Goal: Communication & Community: Answer question/provide support

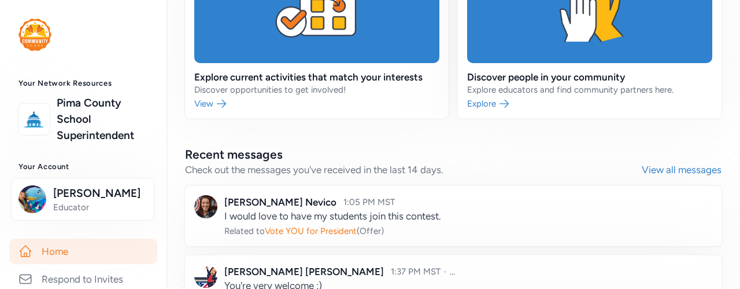
scroll to position [677, 0]
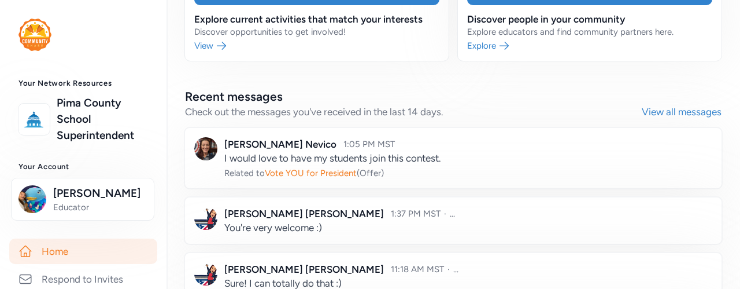
click at [329, 138] on link at bounding box center [453, 158] width 537 height 60
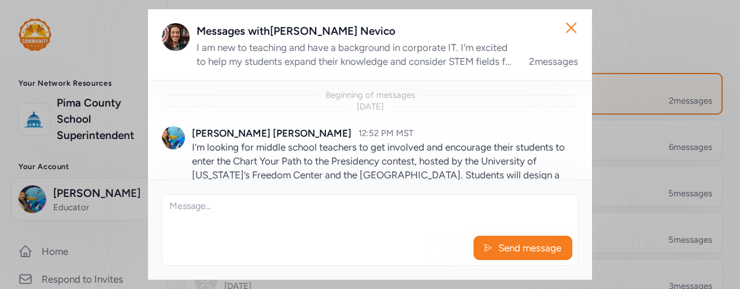
scroll to position [199, 0]
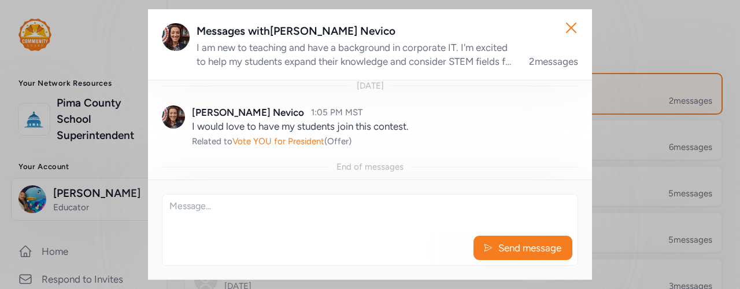
click at [256, 239] on div "Send message" at bounding box center [370, 250] width 415 height 29
click at [227, 217] on textarea at bounding box center [370, 212] width 415 height 37
click at [294, 33] on div "Messages with [PERSON_NAME]" at bounding box center [388, 31] width 382 height 16
click at [224, 223] on textarea at bounding box center [370, 212] width 415 height 37
type textarea "Hi [PERSON_NAME], that's wonderful! Would you like to have my come"
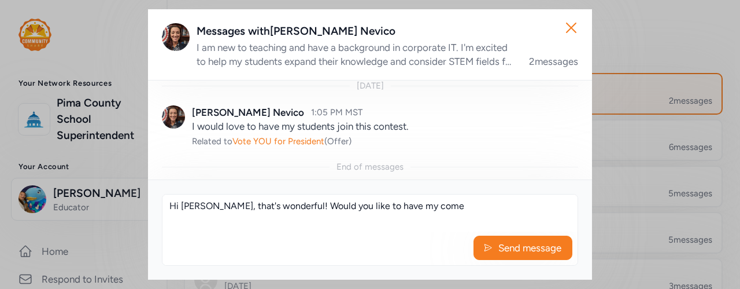
click at [714, 37] on div "Close Messages with [PERSON_NAME] I am new to teaching and have a background in…" at bounding box center [370, 144] width 740 height 289
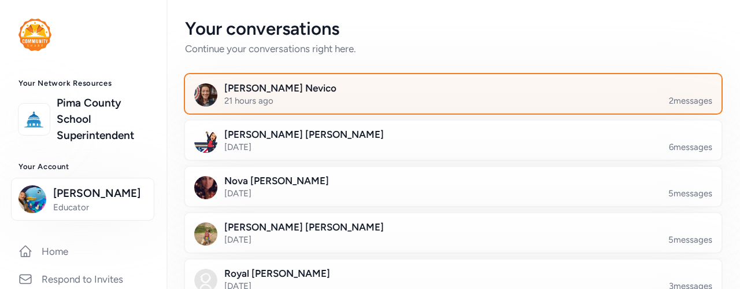
click at [313, 97] on div at bounding box center [462, 100] width 537 height 39
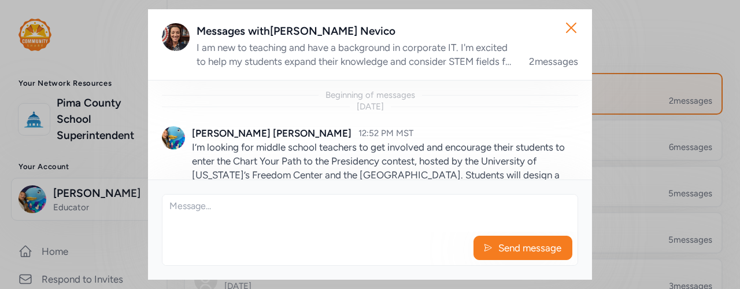
scroll to position [199, 0]
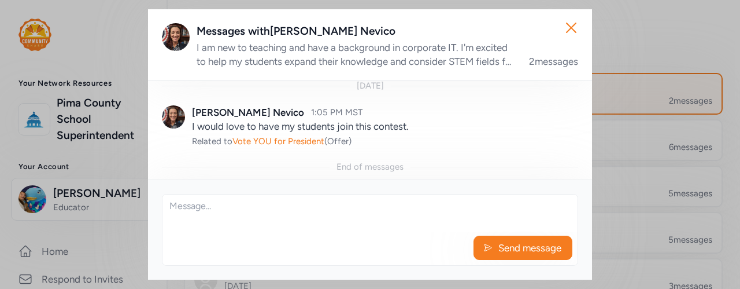
click at [260, 220] on textarea at bounding box center [370, 212] width 415 height 37
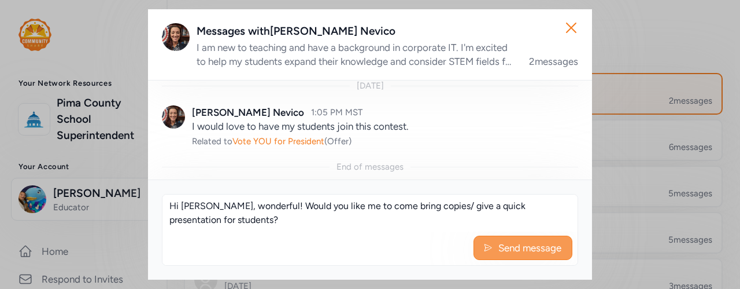
type textarea "Hi [PERSON_NAME], wonderful! Would you like me to come bring copies/ give a qui…"
click at [528, 254] on span "Send message" at bounding box center [529, 248] width 65 height 14
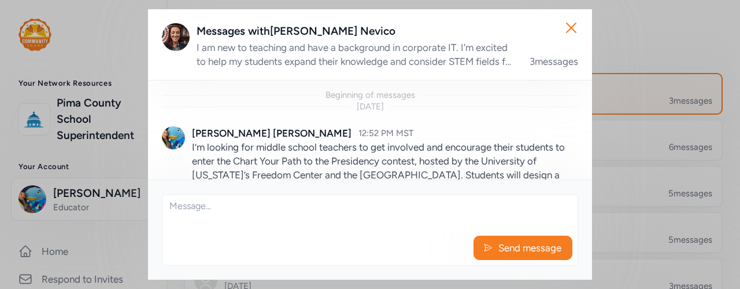
scroll to position [280, 0]
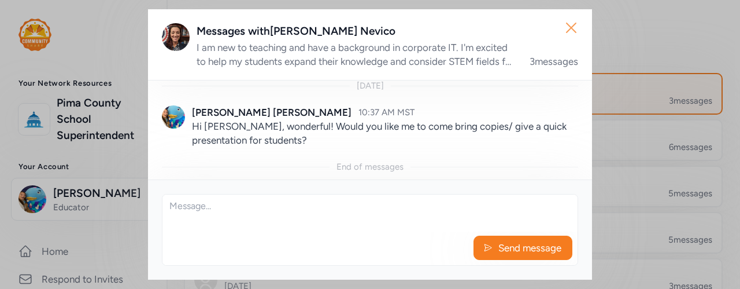
click at [570, 27] on icon "button" at bounding box center [571, 27] width 9 height 9
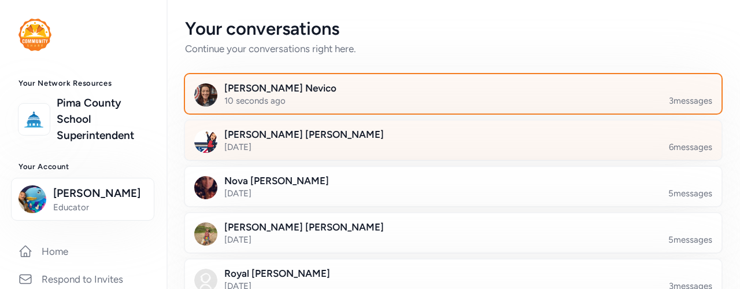
click at [342, 152] on div at bounding box center [462, 146] width 537 height 39
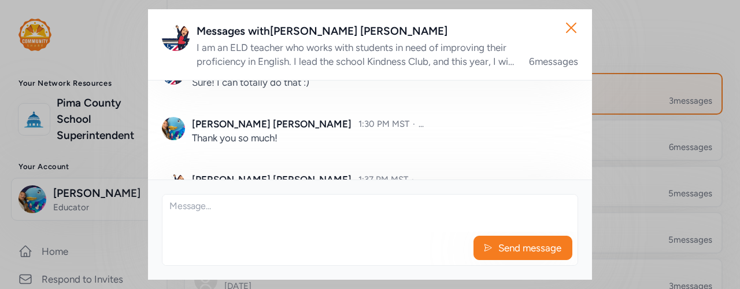
scroll to position [432, 0]
click at [577, 19] on icon "button" at bounding box center [571, 28] width 19 height 19
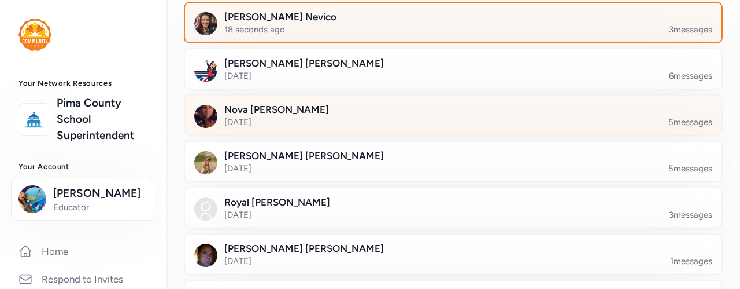
scroll to position [75, 0]
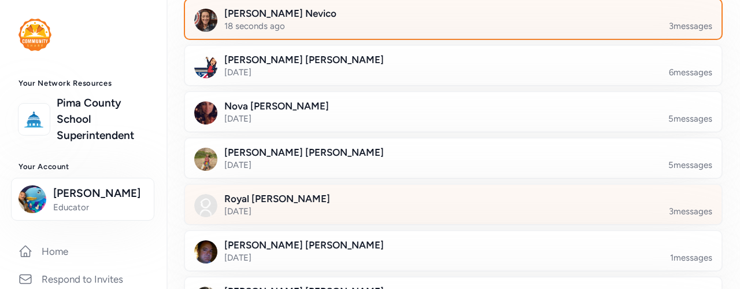
click at [241, 212] on div at bounding box center [462, 210] width 537 height 39
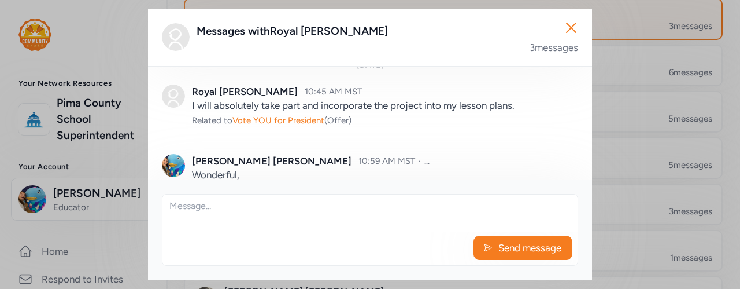
scroll to position [347, 0]
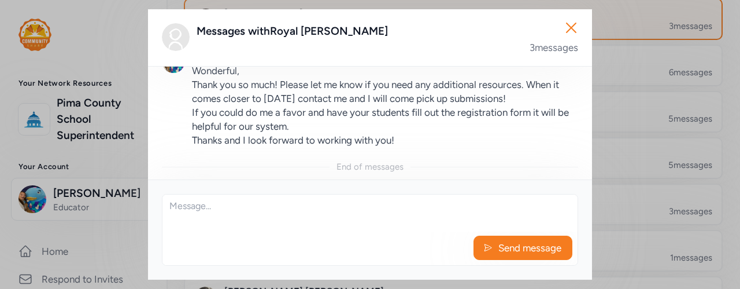
click at [351, 236] on div "Send message" at bounding box center [370, 230] width 416 height 72
click at [254, 225] on textarea at bounding box center [370, 212] width 415 height 37
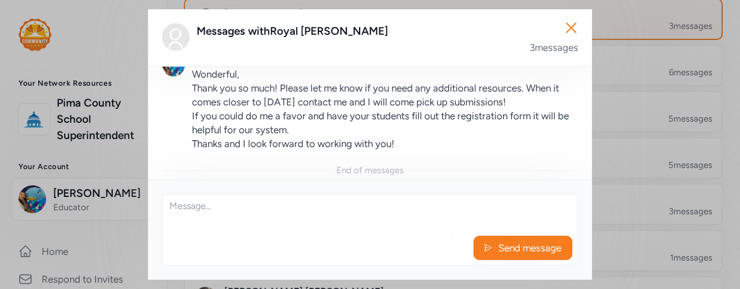
scroll to position [346, 0]
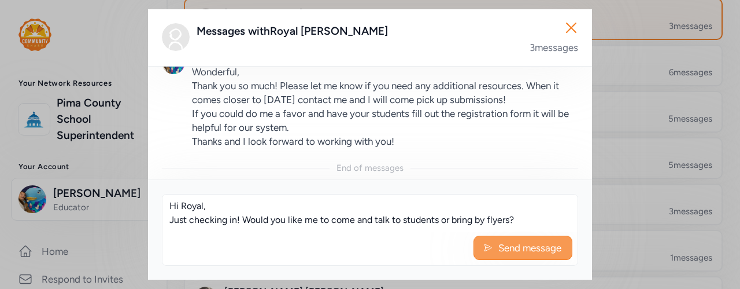
type textarea "Hi Royal, Just checking in! Would you like me to come and talk to students or b…"
click at [522, 250] on span "Send message" at bounding box center [529, 248] width 65 height 14
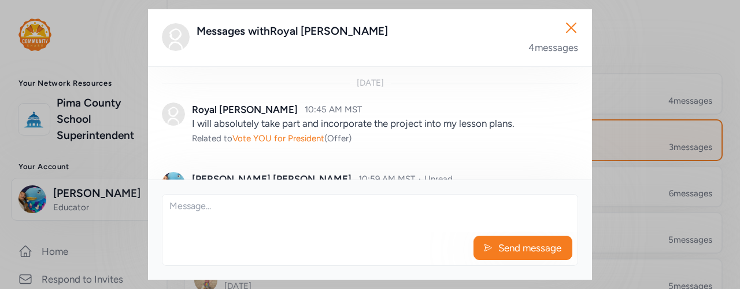
scroll to position [345, 0]
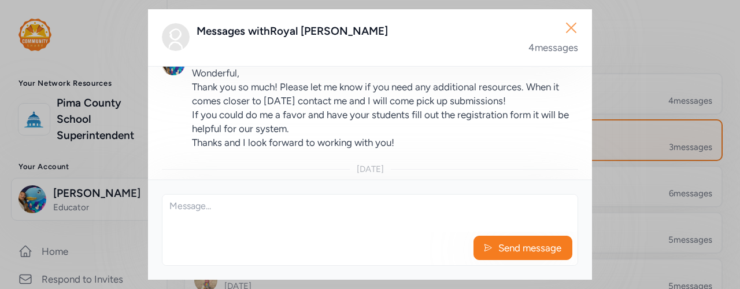
click at [567, 25] on icon "button" at bounding box center [571, 28] width 19 height 19
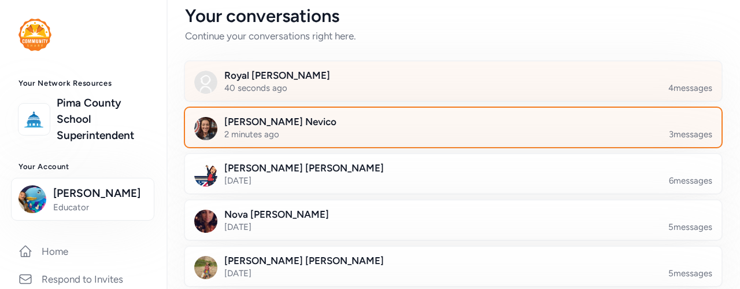
scroll to position [43, 0]
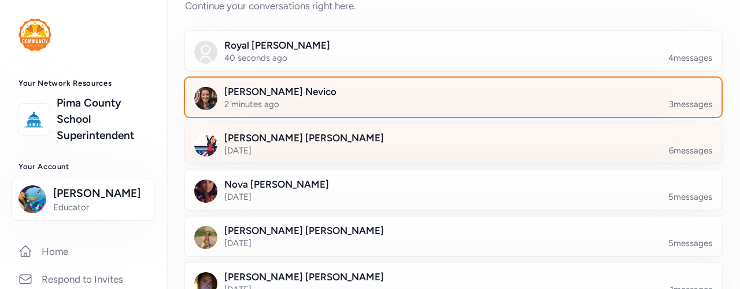
click at [294, 139] on div at bounding box center [462, 150] width 537 height 39
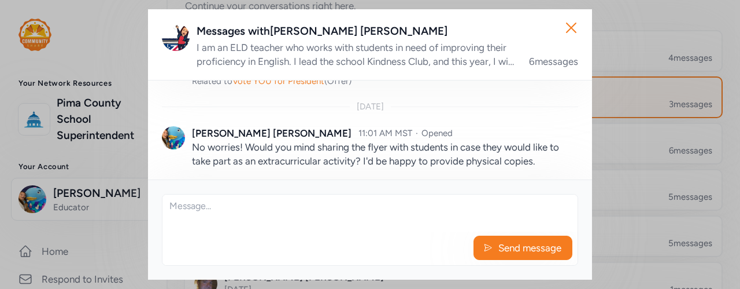
scroll to position [295, 0]
click at [568, 31] on icon "button" at bounding box center [571, 27] width 9 height 9
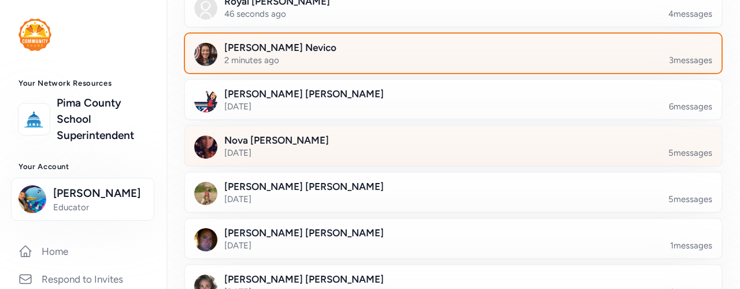
scroll to position [87, 0]
click at [289, 149] on div at bounding box center [462, 151] width 537 height 39
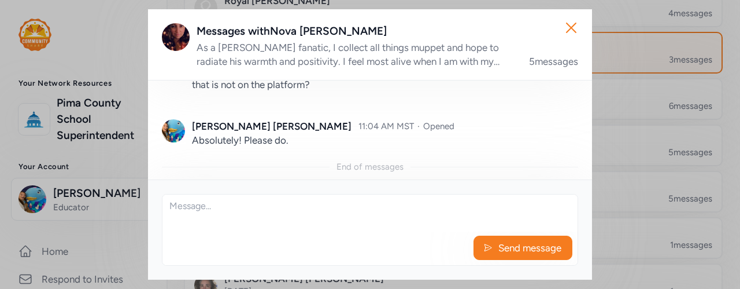
scroll to position [354, 0]
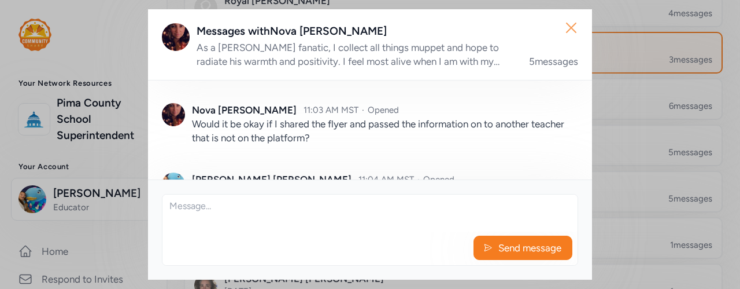
click at [574, 28] on icon "button" at bounding box center [571, 28] width 19 height 19
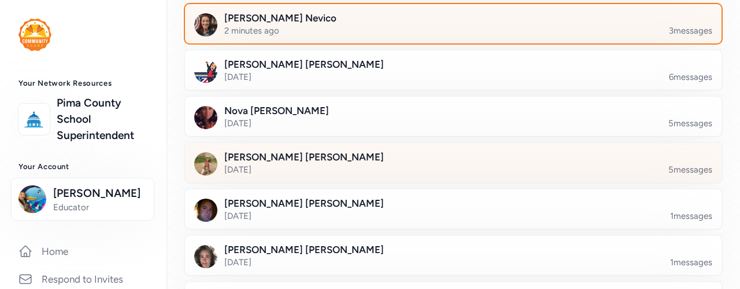
scroll to position [148, 0]
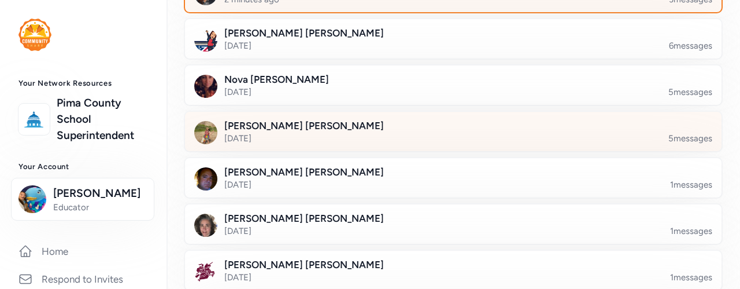
click at [336, 136] on div at bounding box center [462, 138] width 537 height 39
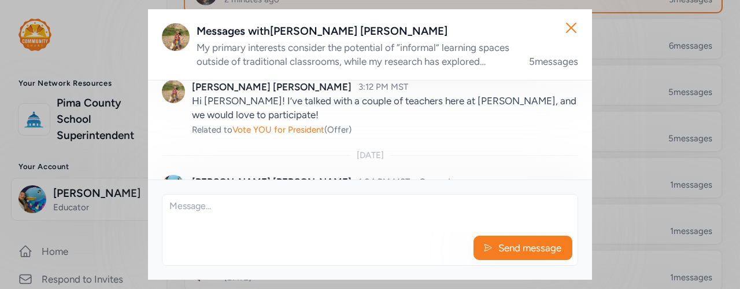
scroll to position [211, 0]
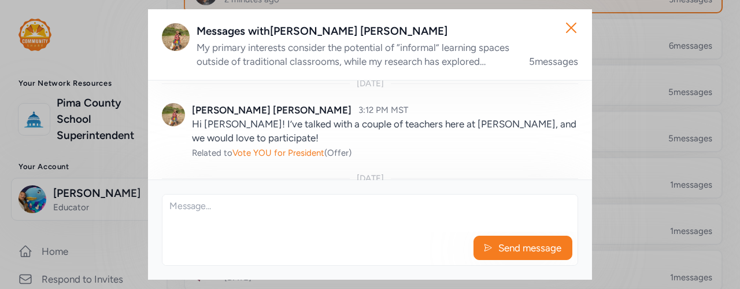
click at [272, 211] on textarea at bounding box center [370, 212] width 415 height 37
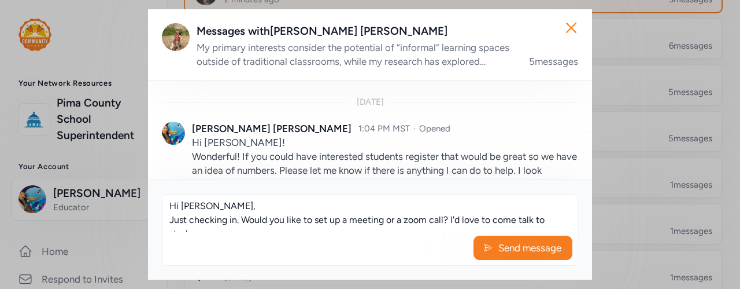
scroll to position [8, 0]
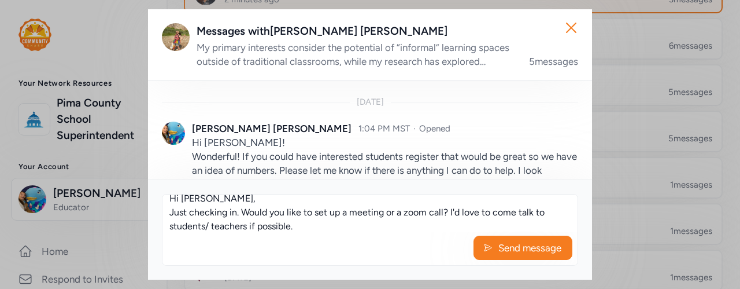
type textarea "Hi [PERSON_NAME], Just checking in. Would you like to set up a meeting or a zoo…"
click at [504, 244] on span "Send message" at bounding box center [529, 248] width 65 height 14
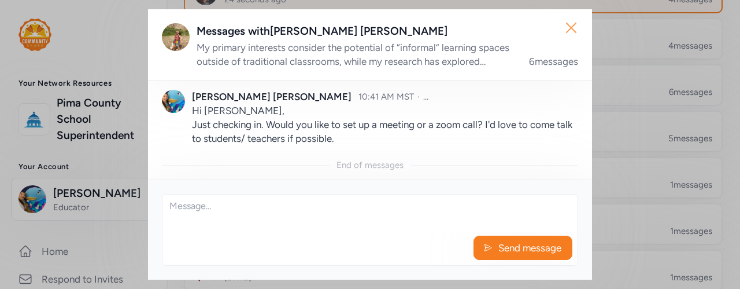
scroll to position [0, 0]
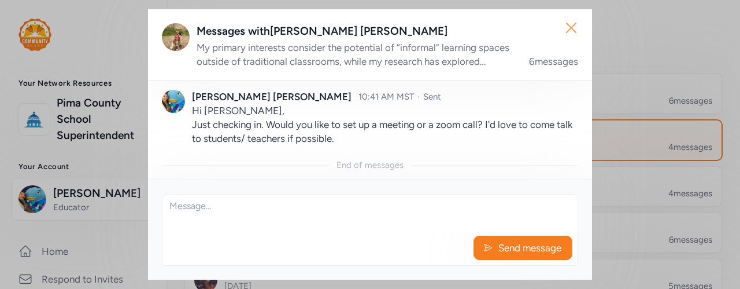
click at [576, 27] on icon "button" at bounding box center [571, 28] width 19 height 19
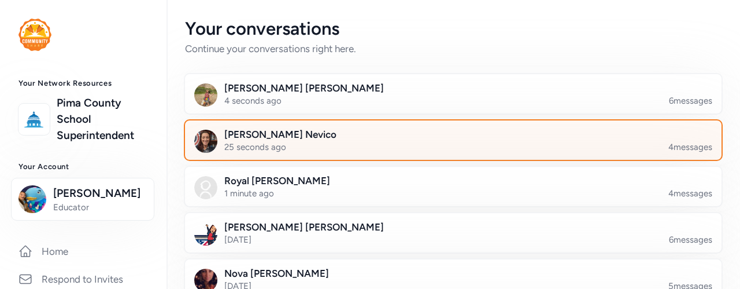
click at [312, 143] on div at bounding box center [462, 146] width 537 height 39
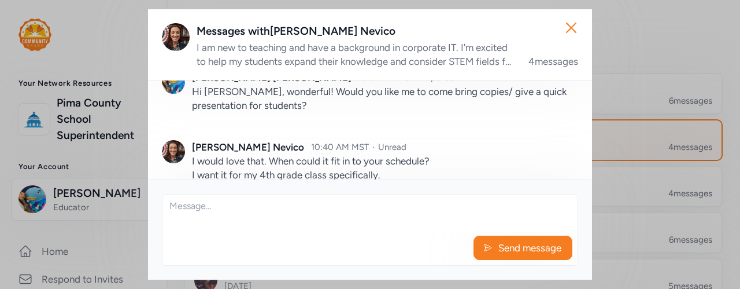
scroll to position [363, 0]
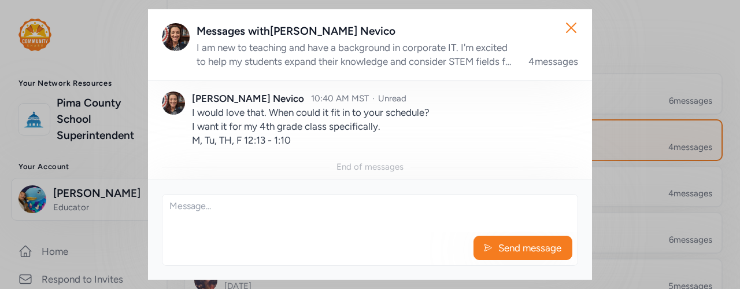
click at [236, 231] on textarea at bounding box center [370, 212] width 415 height 37
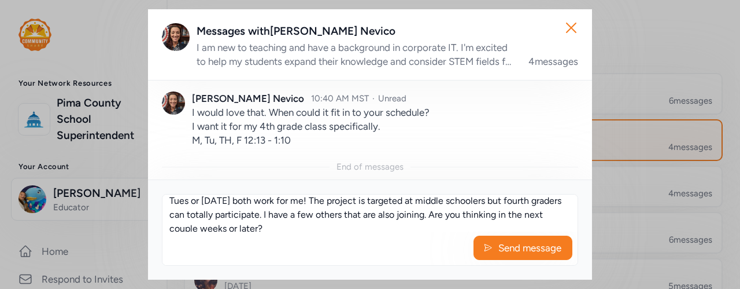
scroll to position [14, 0]
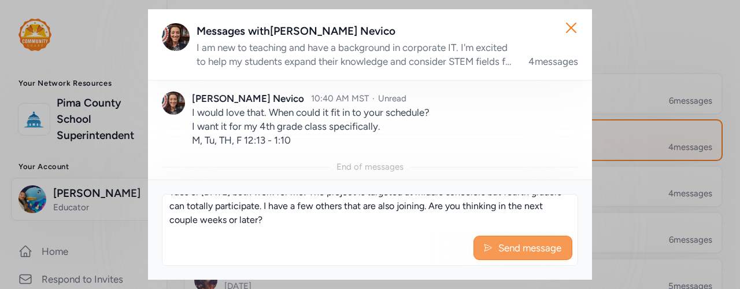
type textarea "Tues or [DATE] both work for me! The project is targeted at middle schoolers bu…"
click at [517, 252] on span "Send message" at bounding box center [529, 248] width 65 height 14
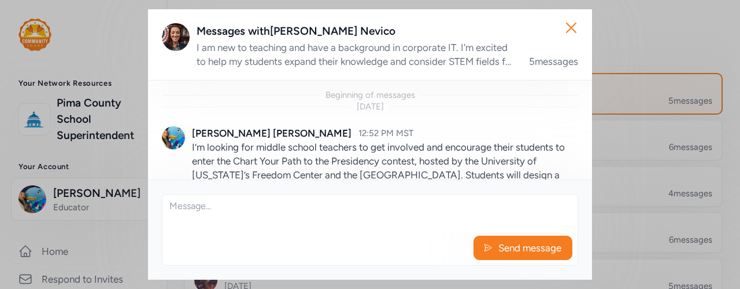
scroll to position [447, 0]
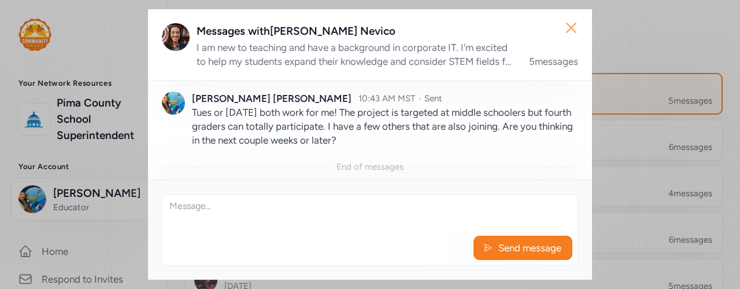
click at [570, 36] on icon "button" at bounding box center [571, 28] width 19 height 19
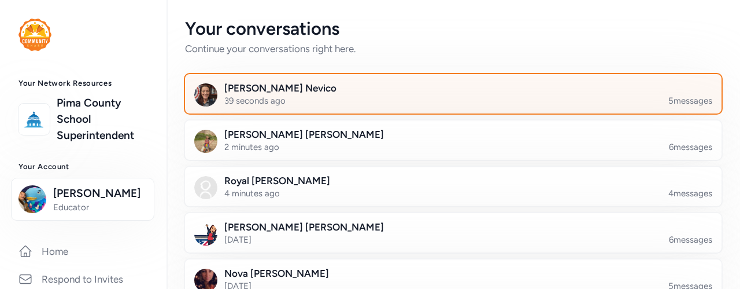
click at [333, 100] on div at bounding box center [462, 100] width 537 height 39
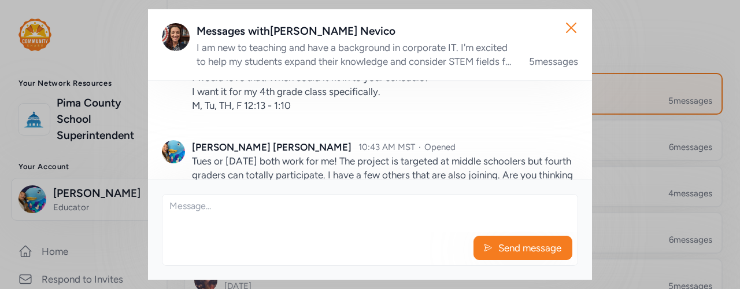
scroll to position [447, 0]
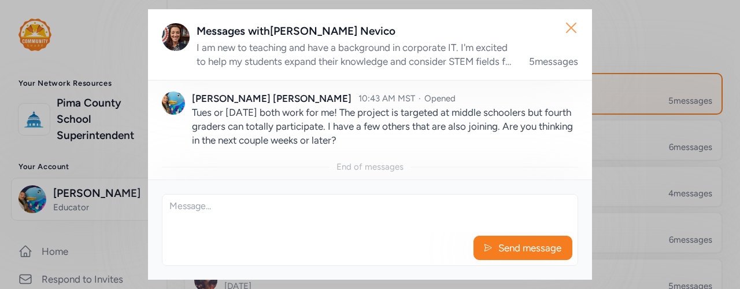
click at [570, 25] on icon "button" at bounding box center [571, 28] width 19 height 19
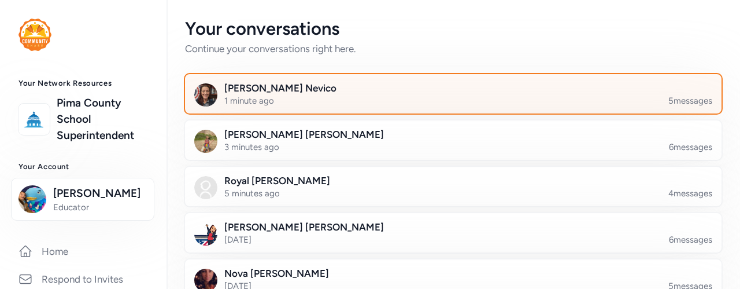
click at [330, 102] on div at bounding box center [462, 100] width 537 height 39
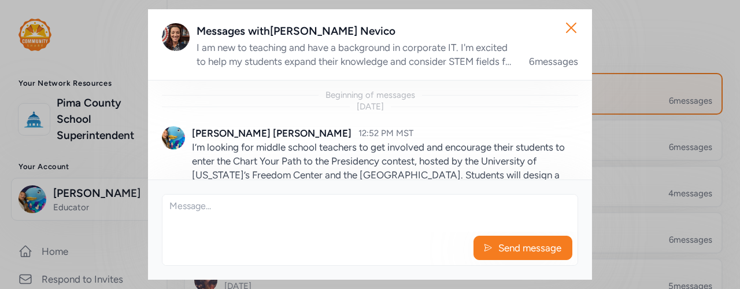
scroll to position [530, 0]
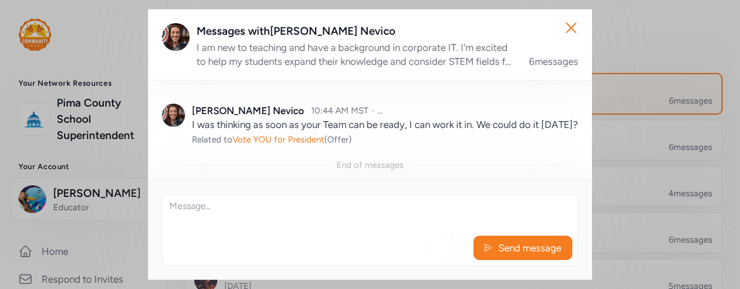
click at [295, 219] on textarea at bounding box center [370, 212] width 415 height 37
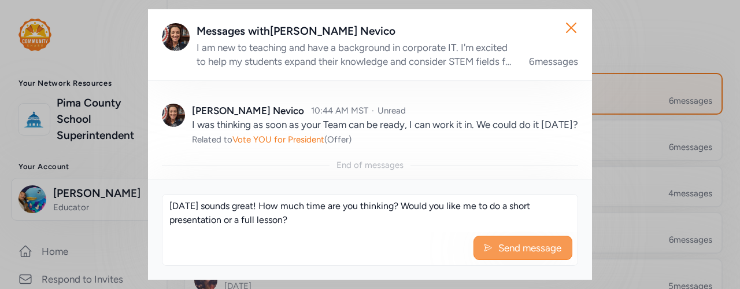
type textarea "[DATE] sounds great! How much time are you thinking? Would you like me to do a …"
click at [521, 248] on span "Send message" at bounding box center [529, 248] width 65 height 14
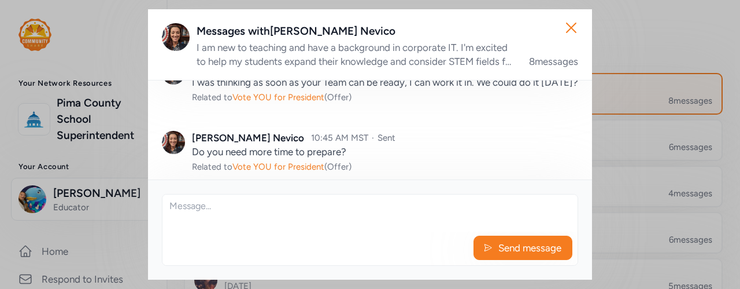
scroll to position [669, 0]
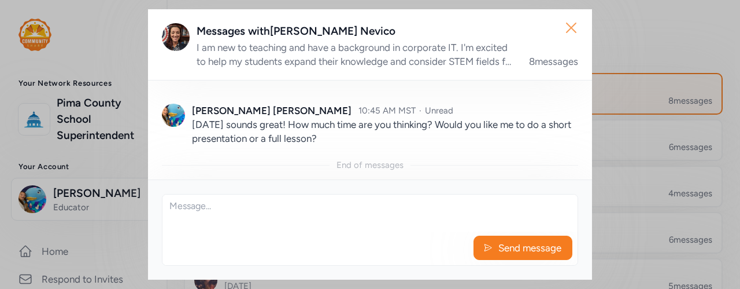
click at [576, 26] on icon "button" at bounding box center [571, 28] width 19 height 19
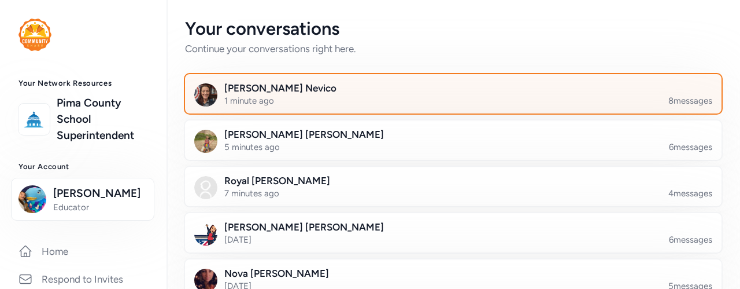
click at [337, 87] on div at bounding box center [462, 100] width 537 height 39
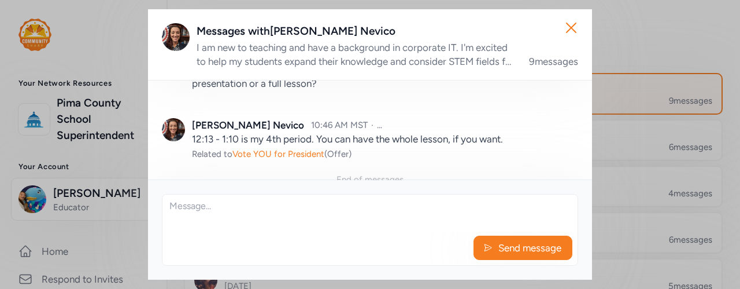
scroll to position [738, 0]
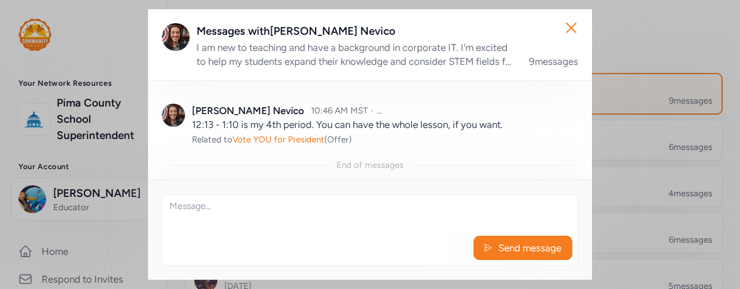
click at [351, 226] on textarea at bounding box center [370, 212] width 415 height 37
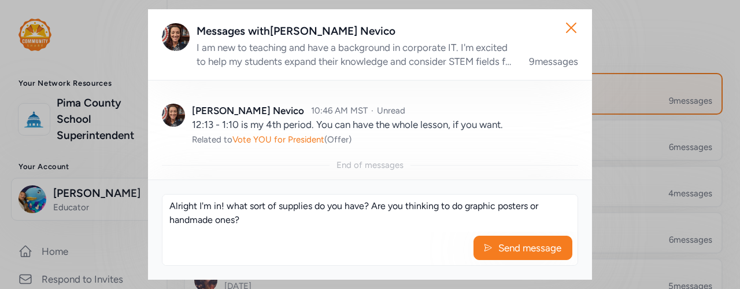
click at [497, 207] on textarea "Alright I'm in! what sort of supplies do you have? Are you thinking to do graph…" at bounding box center [370, 212] width 415 height 37
click at [395, 217] on textarea "Alright I'm in! what sort of supplies do you have? Are you thinking to do graph…" at bounding box center [370, 212] width 415 height 37
click at [231, 208] on textarea "Alright I'm in! what sort of supplies do you have? Are you thinking to do graph…" at bounding box center [370, 212] width 415 height 37
click at [261, 218] on textarea "Alright I'm in! What sort of supplies do you have? Are you thinking to do graph…" at bounding box center [370, 212] width 415 height 37
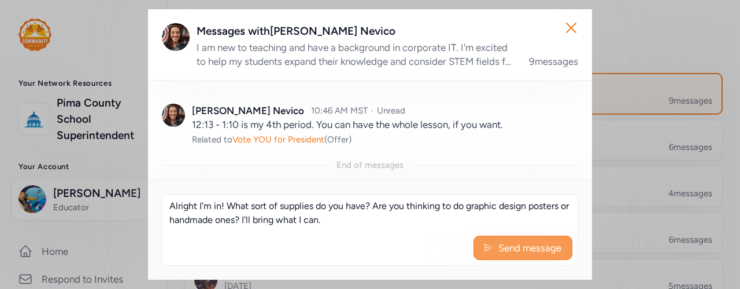
type textarea "Alright I'm in! What sort of supplies do you have? Are you thinking to do graph…"
click at [545, 252] on span "Send message" at bounding box center [529, 248] width 65 height 14
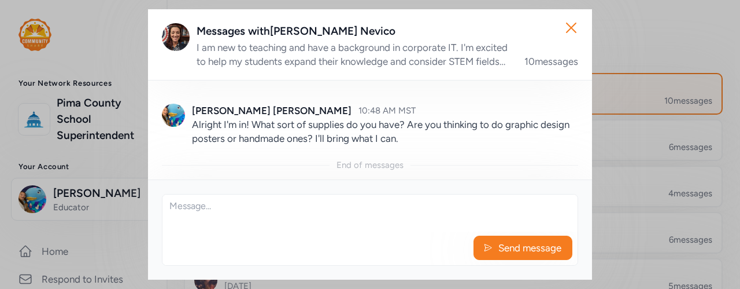
scroll to position [808, 0]
click at [559, 97] on div "[PERSON_NAME] 10:48 AM MST Alright I'm in! What sort of supplies do you have? A…" at bounding box center [370, 124] width 416 height 69
click at [575, 22] on icon "button" at bounding box center [571, 28] width 19 height 19
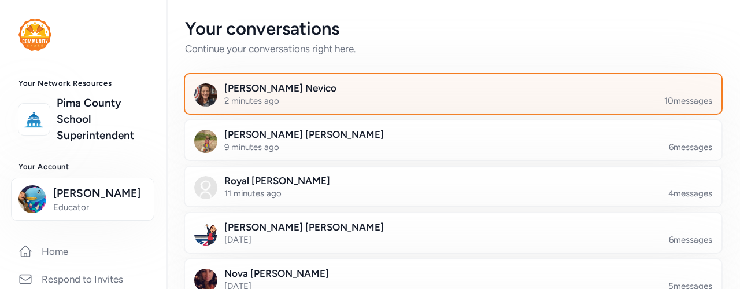
click at [374, 91] on div at bounding box center [462, 100] width 537 height 39
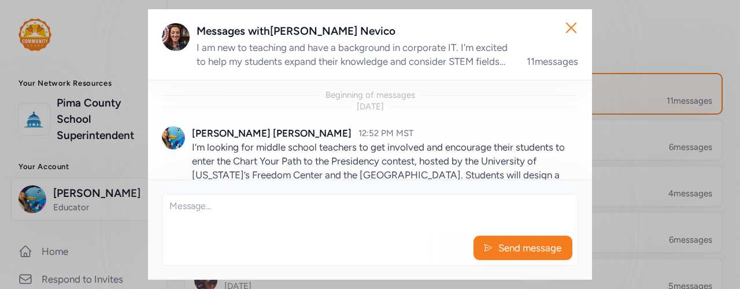
scroll to position [891, 0]
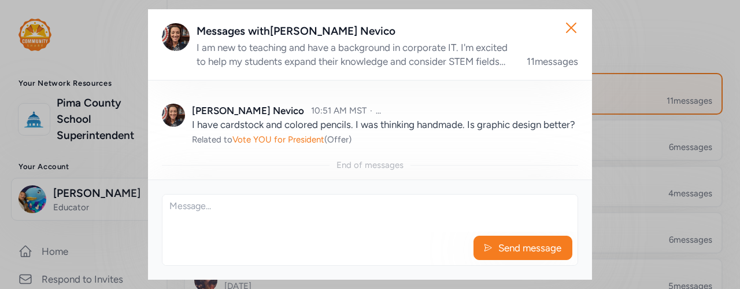
click at [205, 203] on textarea at bounding box center [370, 212] width 415 height 37
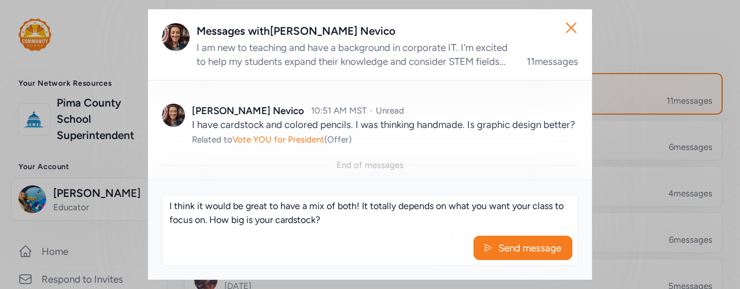
scroll to position [0, 0]
type textarea "I think it would be great to have a mix of both! It totally depends on what you…"
click at [501, 253] on span "Send message" at bounding box center [529, 248] width 65 height 14
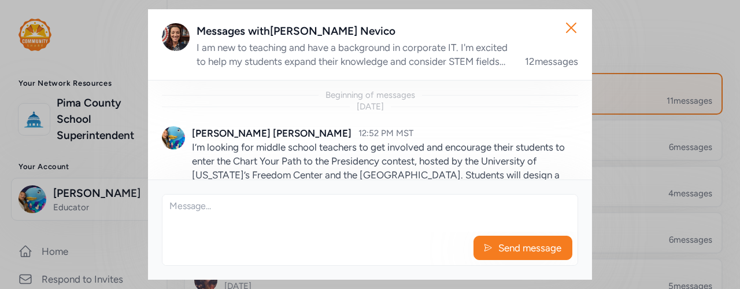
scroll to position [960, 0]
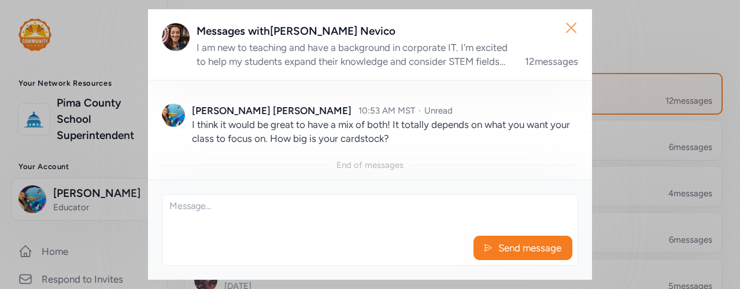
click at [570, 31] on icon "button" at bounding box center [571, 28] width 19 height 19
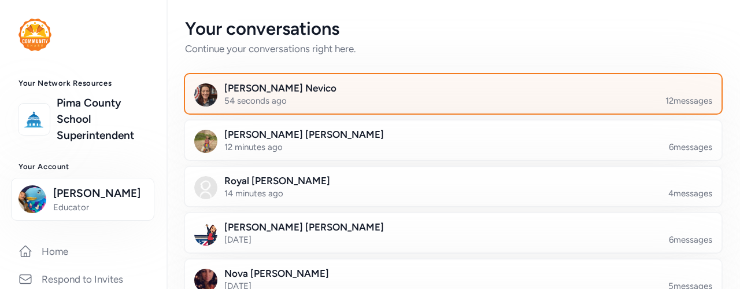
click at [398, 91] on div at bounding box center [462, 100] width 537 height 39
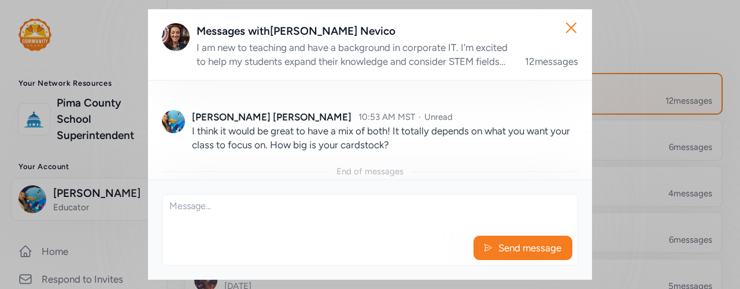
scroll to position [960, 0]
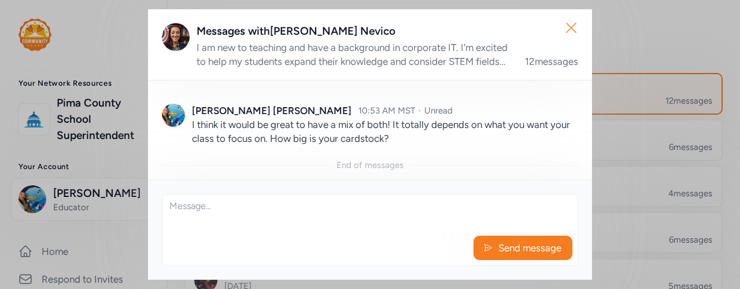
click at [569, 24] on icon "button" at bounding box center [571, 27] width 9 height 9
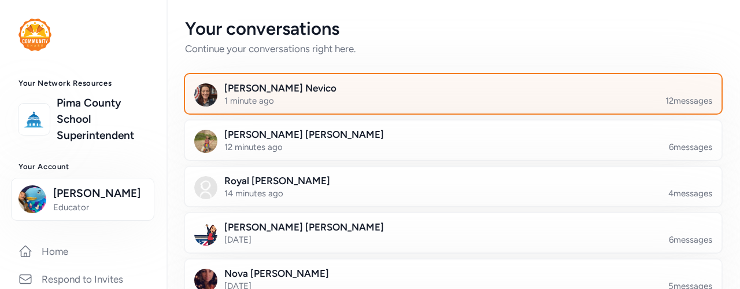
click at [275, 101] on div at bounding box center [462, 100] width 537 height 39
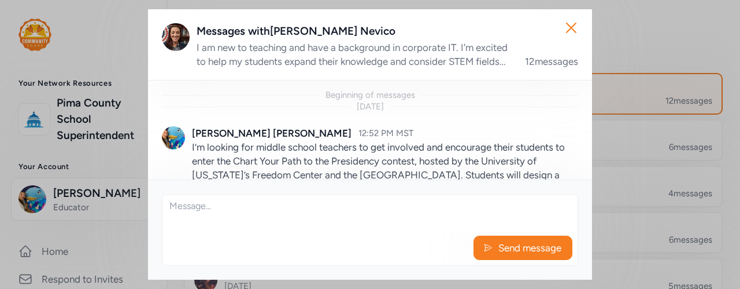
scroll to position [960, 0]
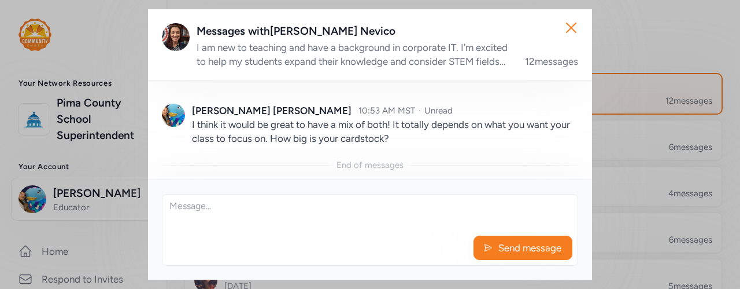
click at [720, 48] on div "Close Messages with [PERSON_NAME] I am new to teaching and have a background in…" at bounding box center [370, 144] width 740 height 289
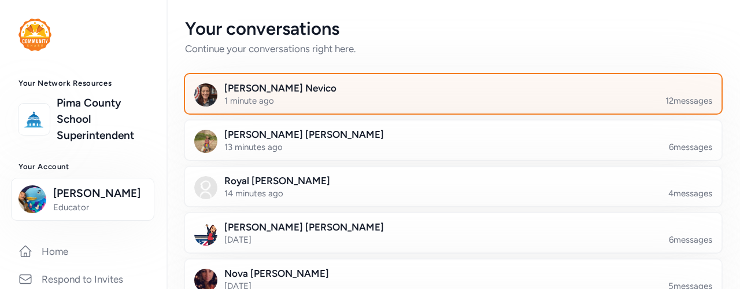
click at [263, 98] on div at bounding box center [462, 100] width 537 height 39
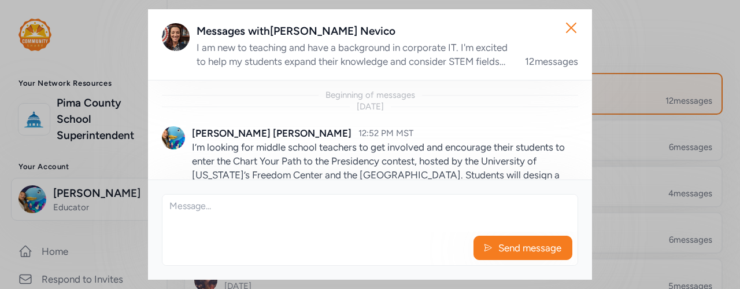
scroll to position [960, 0]
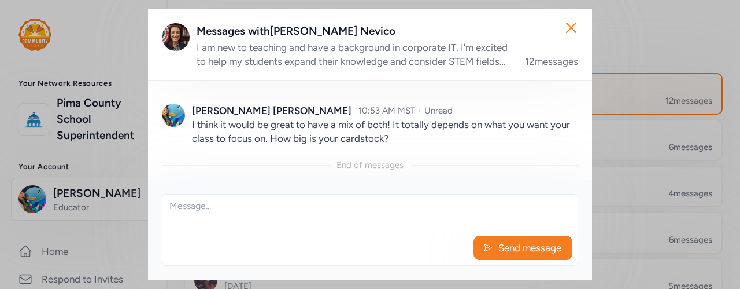
click at [382, 210] on textarea at bounding box center [370, 212] width 415 height 37
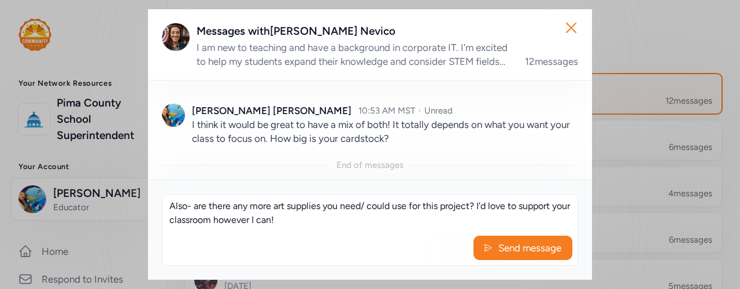
scroll to position [8, 0]
type textarea "Also- are there any more art supplies you need/ could use for this project? I'd…"
click at [511, 243] on span "Send message" at bounding box center [529, 248] width 65 height 14
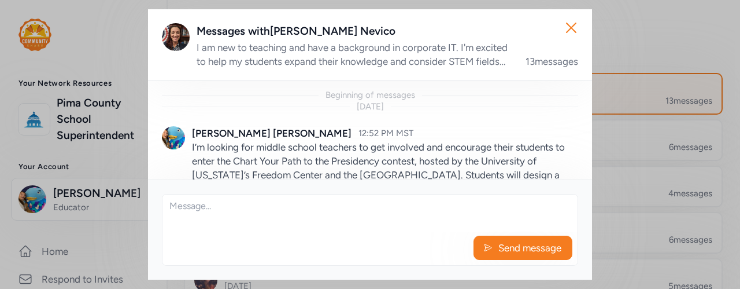
scroll to position [1030, 0]
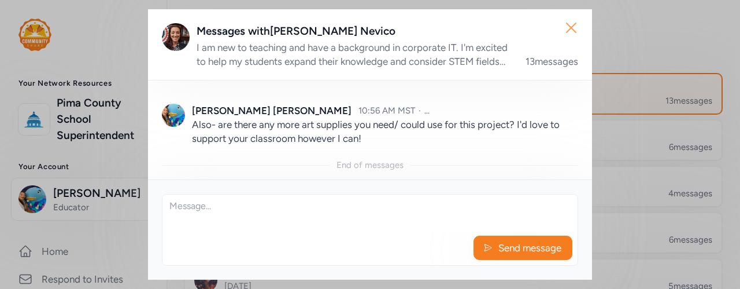
click at [578, 28] on icon "button" at bounding box center [571, 28] width 19 height 19
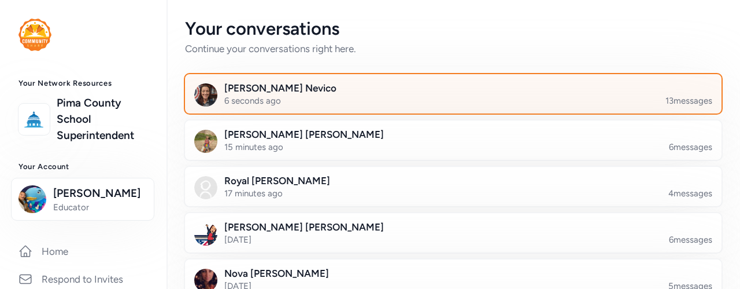
click at [299, 92] on div at bounding box center [462, 100] width 537 height 39
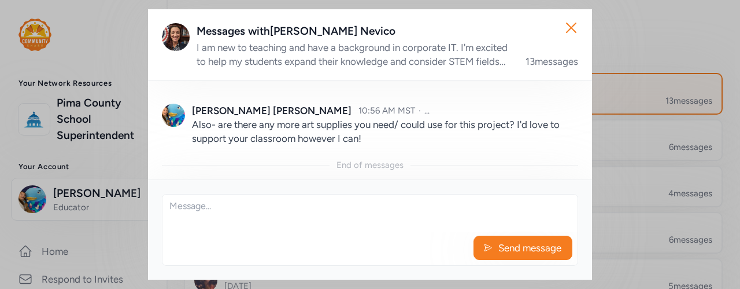
click at [319, 226] on textarea at bounding box center [370, 212] width 415 height 37
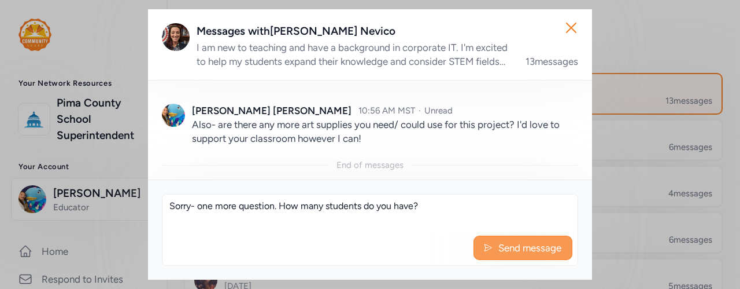
type textarea "Sorry- one more question. How many students do you have?"
click at [511, 250] on span "Send message" at bounding box center [529, 248] width 65 height 14
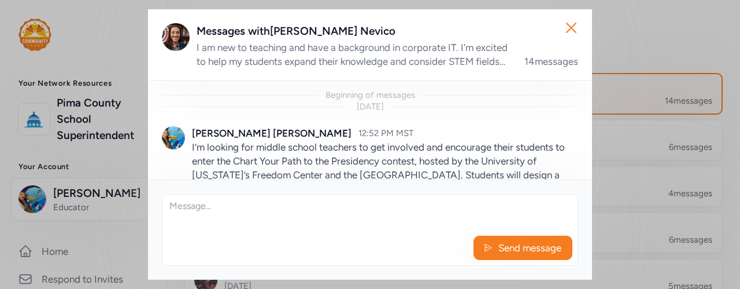
scroll to position [1085, 0]
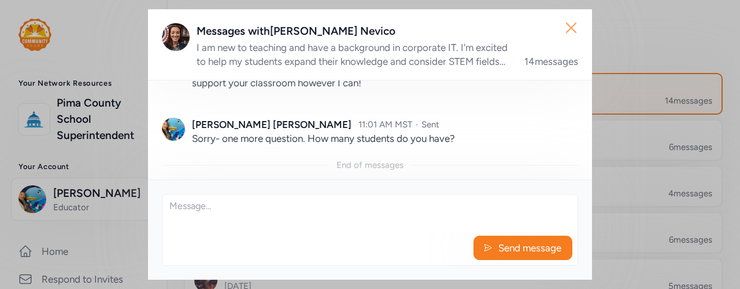
click at [559, 33] on button "Close" at bounding box center [571, 27] width 37 height 37
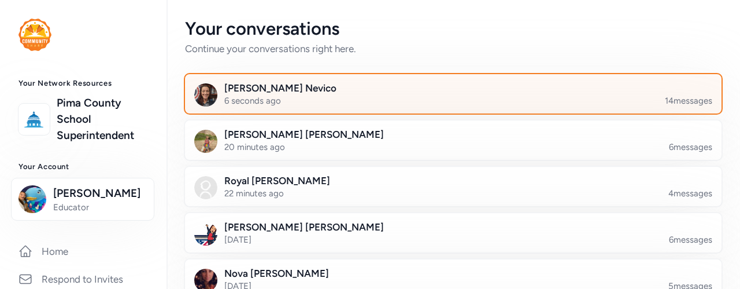
click at [304, 94] on div at bounding box center [462, 100] width 537 height 39
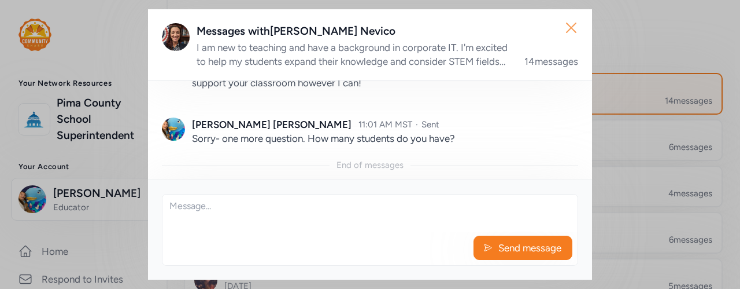
click at [577, 28] on icon "button" at bounding box center [571, 28] width 19 height 19
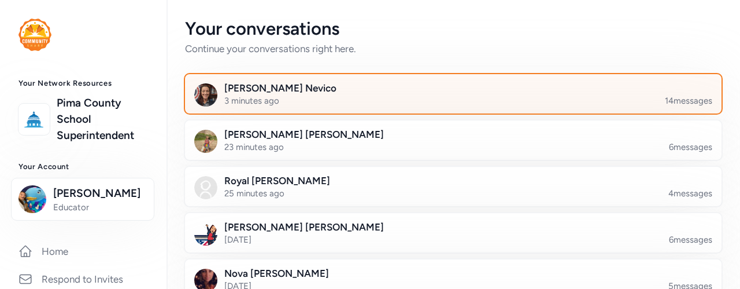
click at [309, 96] on div at bounding box center [462, 100] width 537 height 39
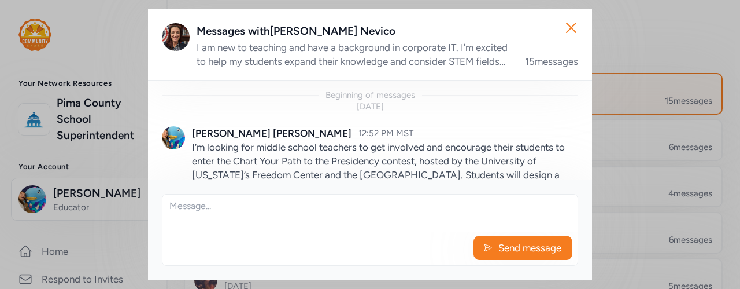
scroll to position [1168, 0]
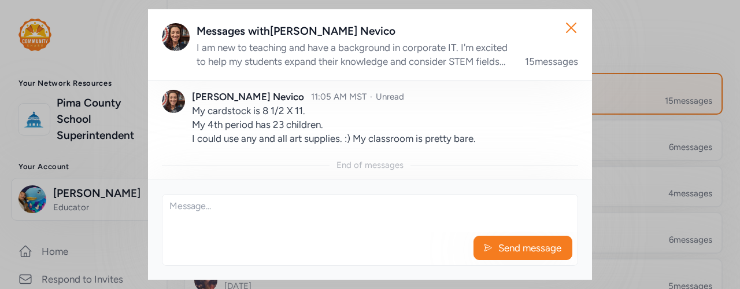
click at [289, 209] on textarea at bounding box center [370, 212] width 415 height 37
type textarea "O"
click at [248, 200] on textarea "Sounds good! I'kk" at bounding box center [370, 212] width 415 height 37
click at [474, 203] on textarea "Sounds good! I'll bring 11x 14 paper and let's save your cardstock!" at bounding box center [370, 212] width 415 height 37
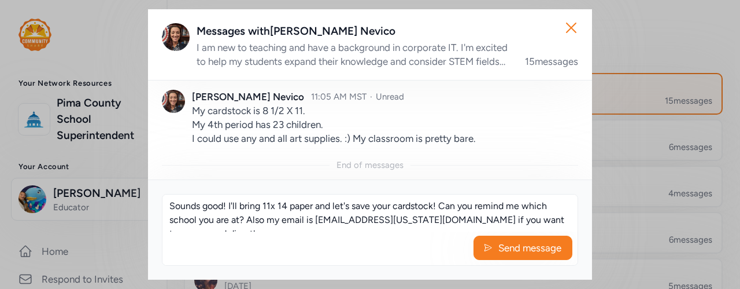
scroll to position [21, 0]
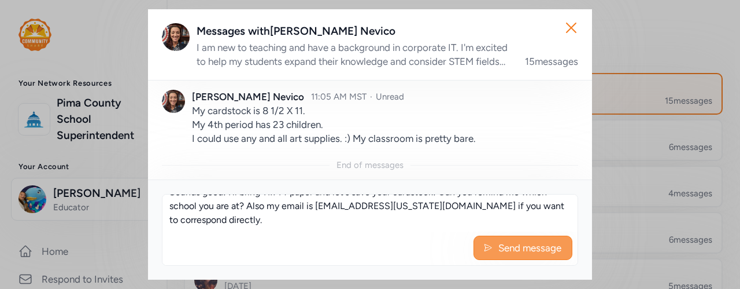
type textarea "Sounds good! I'll bring 11x 14 paper and let's save your cardstock! Can you rem…"
click at [507, 242] on span "Send message" at bounding box center [529, 248] width 65 height 14
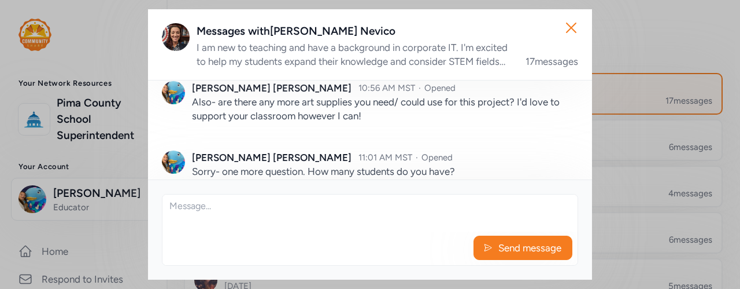
scroll to position [1321, 0]
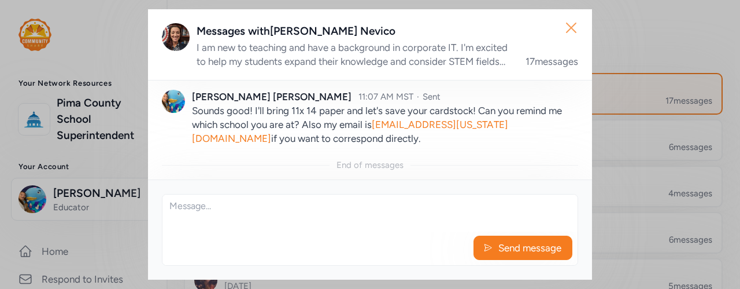
click at [578, 20] on icon "button" at bounding box center [571, 28] width 19 height 19
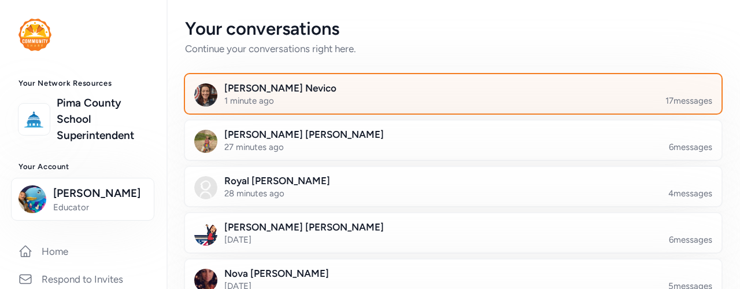
click at [519, 89] on div at bounding box center [462, 100] width 537 height 39
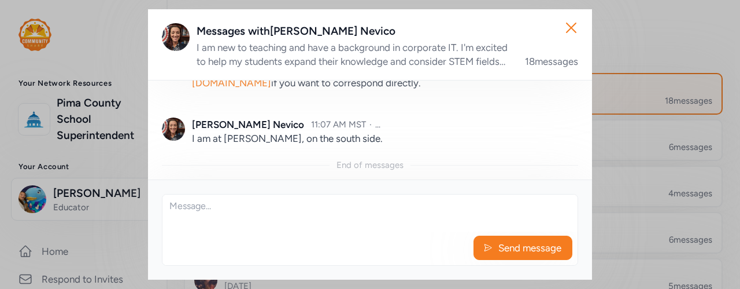
scroll to position [1377, 0]
click at [572, 29] on icon "button" at bounding box center [571, 28] width 19 height 19
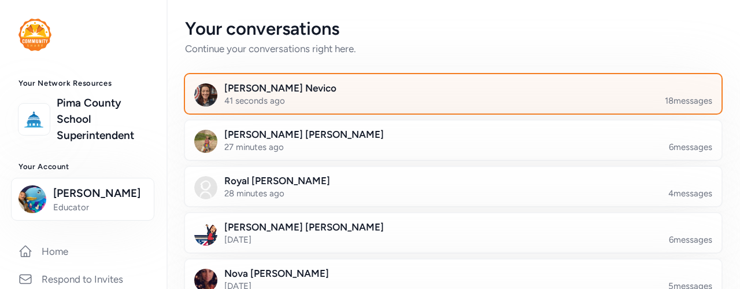
click at [279, 102] on div at bounding box center [462, 100] width 537 height 39
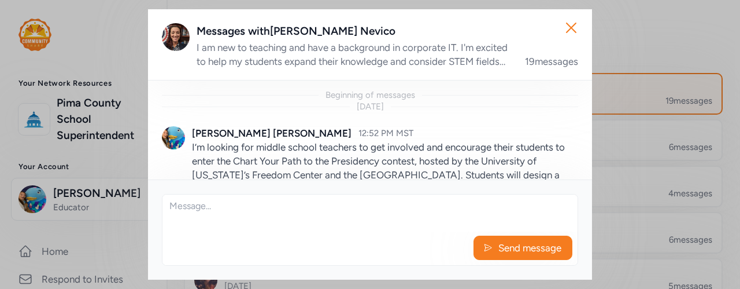
scroll to position [1432, 0]
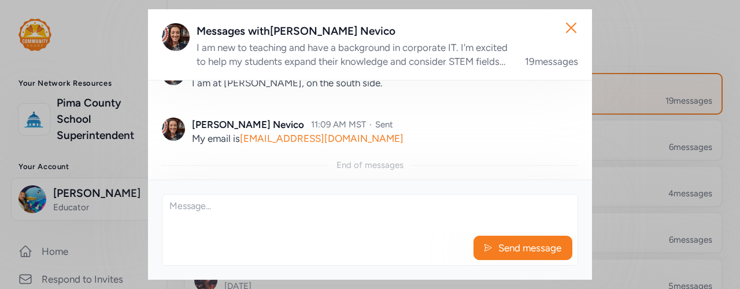
click at [222, 226] on textarea at bounding box center [370, 212] width 415 height 37
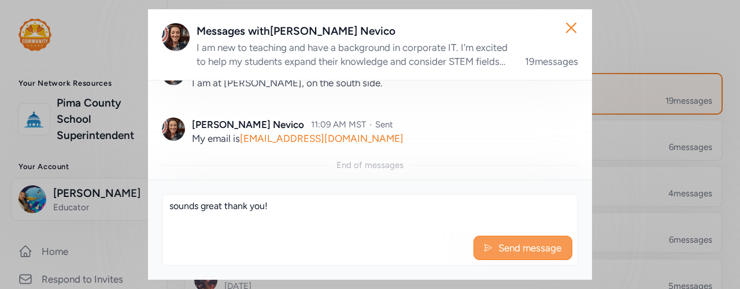
type textarea "sounds great thank you!"
click at [507, 253] on span "Send message" at bounding box center [529, 248] width 65 height 14
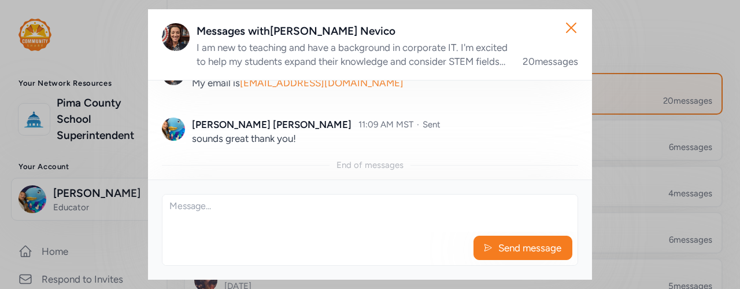
click at [359, 139] on p "sounds great thank you!" at bounding box center [385, 138] width 386 height 14
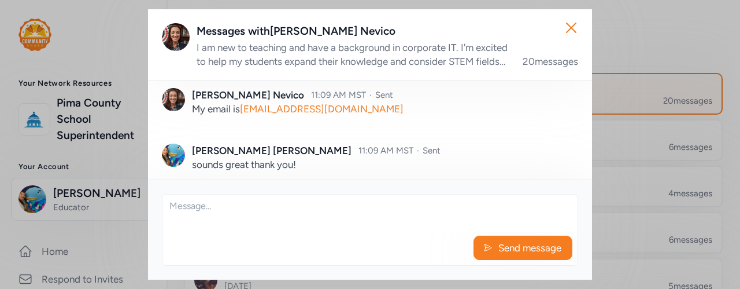
scroll to position [1436, 0]
drag, startPoint x: 359, startPoint y: 139, endPoint x: 245, endPoint y: 139, distance: 113.4
click at [245, 116] on p "My email is [EMAIL_ADDRESS][DOMAIN_NAME]" at bounding box center [385, 109] width 386 height 14
copy link "[EMAIL_ADDRESS][DOMAIN_NAME]"
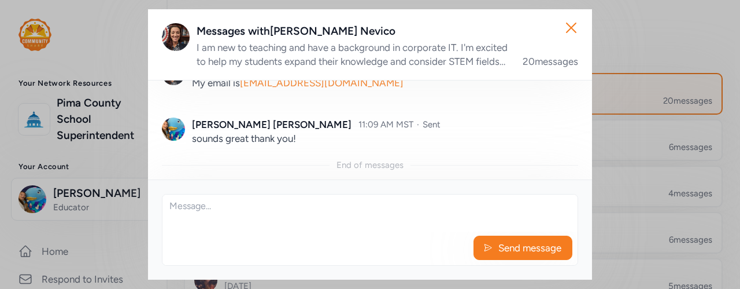
click at [426, 142] on p "sounds great thank you!" at bounding box center [385, 138] width 386 height 14
click at [568, 33] on icon "button" at bounding box center [571, 28] width 19 height 19
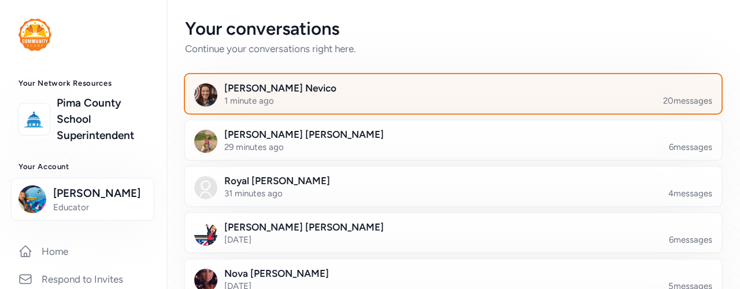
click at [499, 94] on div at bounding box center [462, 100] width 537 height 39
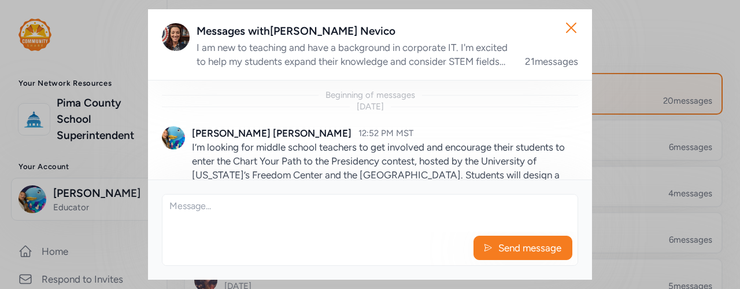
scroll to position [1543, 0]
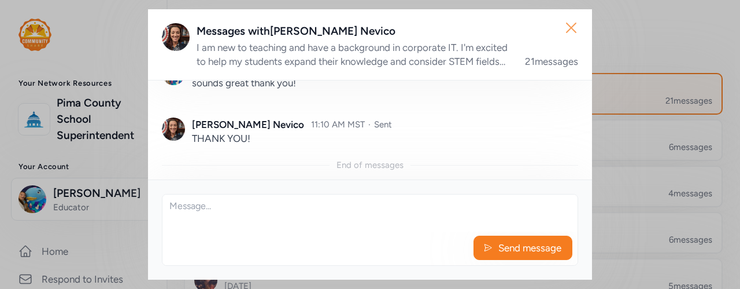
click at [579, 20] on icon "button" at bounding box center [571, 28] width 19 height 19
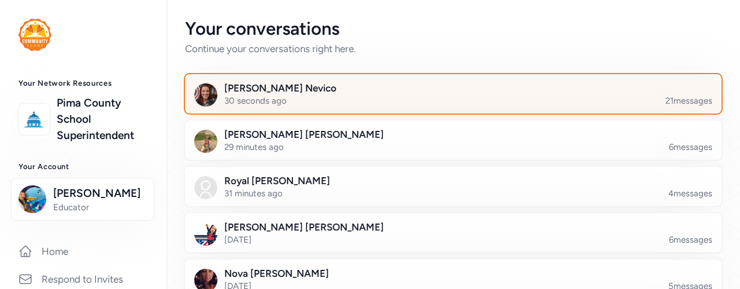
click at [322, 95] on div at bounding box center [462, 100] width 537 height 39
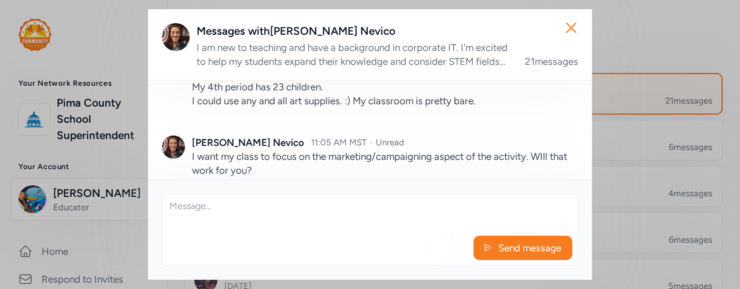
scroll to position [1182, 0]
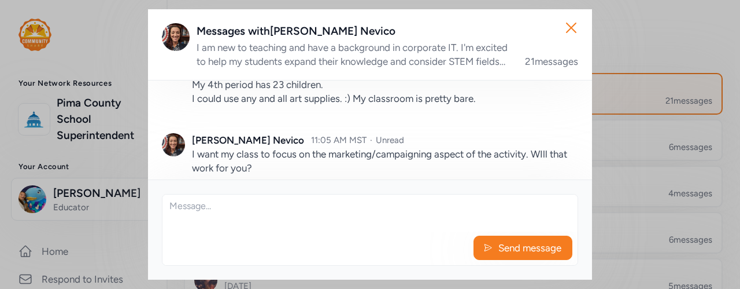
click at [661, 30] on div "Close Messages with [PERSON_NAME] I am new to teaching and have a background in…" at bounding box center [370, 144] width 740 height 289
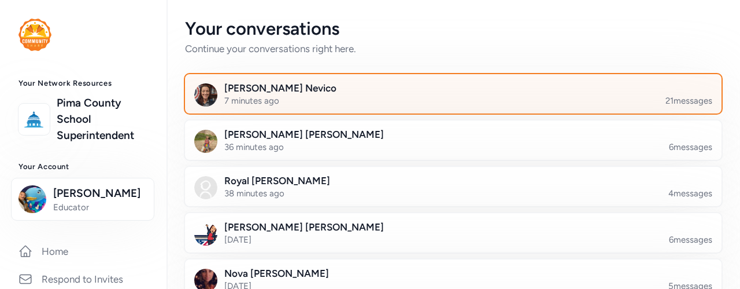
click at [300, 87] on div at bounding box center [462, 100] width 537 height 39
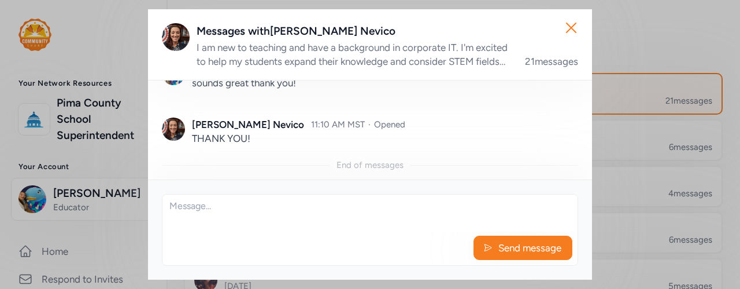
drag, startPoint x: 253, startPoint y: 79, endPoint x: 300, endPoint y: 122, distance: 63.9
click at [300, 122] on div "Messages with [PERSON_NAME] I am new to teaching and have a background in corpo…" at bounding box center [370, 144] width 444 height 270
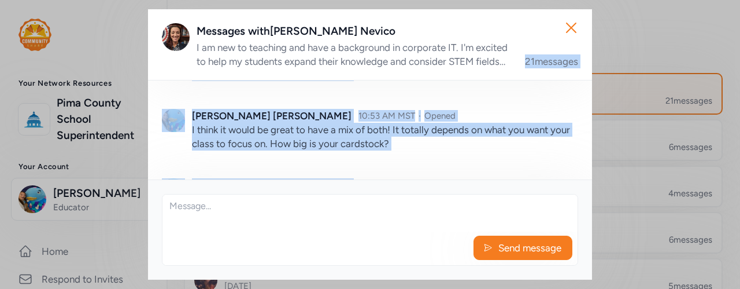
click at [300, 122] on div "[PERSON_NAME] 10:53 AM MST · Opened I think it would be great to have a mix of …" at bounding box center [370, 129] width 416 height 69
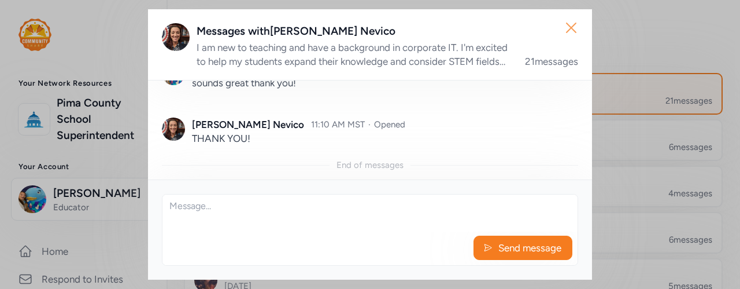
click at [574, 31] on icon "button" at bounding box center [571, 27] width 9 height 9
